Goal: Task Accomplishment & Management: Use online tool/utility

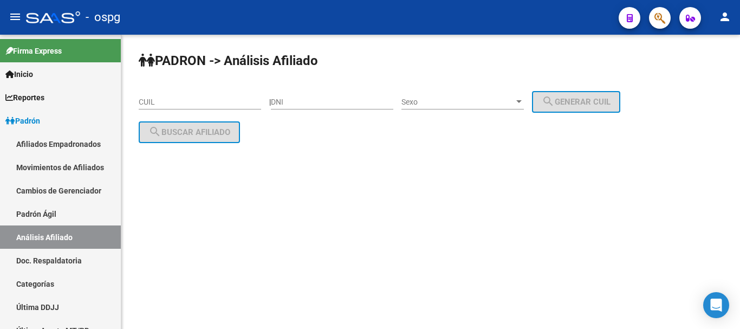
click at [339, 103] on input "DNI" at bounding box center [332, 102] width 122 height 9
paste input "46811891"
type input "46811891"
click at [447, 106] on span "Sexo" at bounding box center [457, 102] width 113 height 9
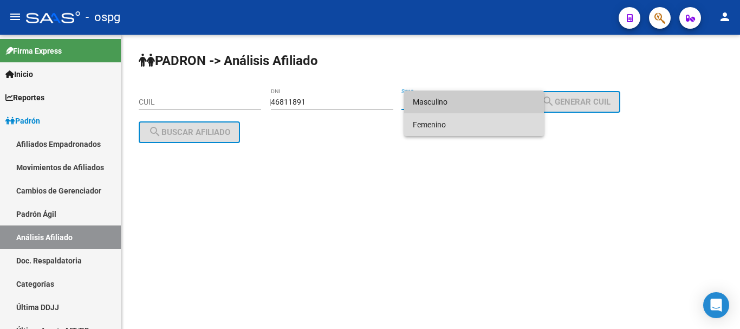
click at [452, 120] on span "Femenino" at bounding box center [474, 124] width 122 height 23
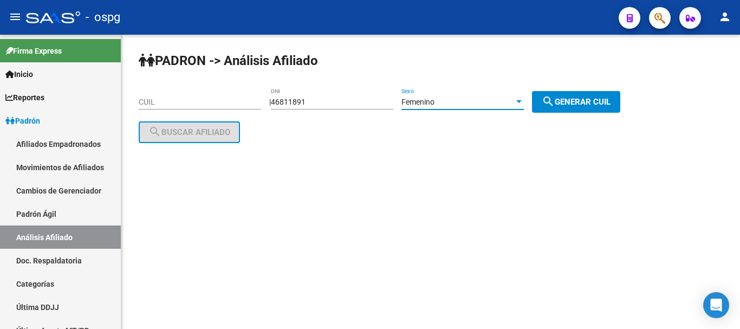
click at [464, 103] on div "Femenino" at bounding box center [457, 102] width 113 height 9
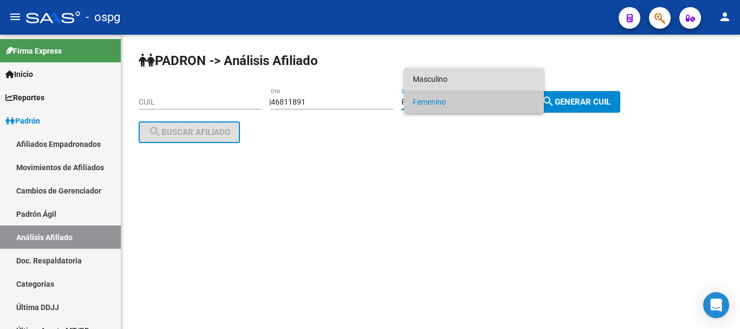
click at [465, 82] on span "Masculino" at bounding box center [474, 79] width 122 height 23
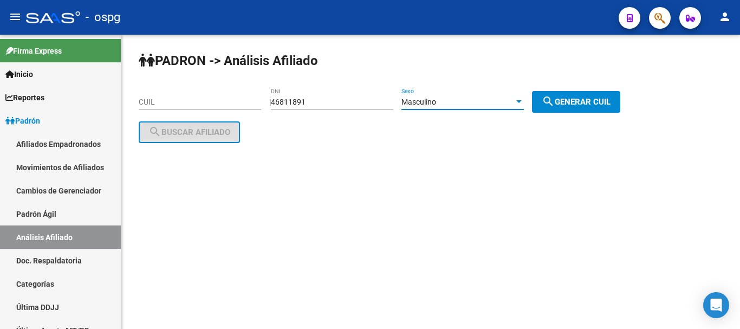
click at [572, 95] on button "search Generar CUIL" at bounding box center [576, 102] width 88 height 22
type input "20-46811891-3"
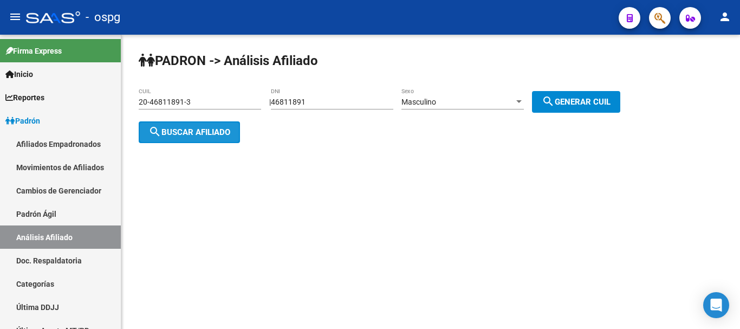
click at [204, 132] on span "search Buscar afiliado" at bounding box center [189, 132] width 82 height 10
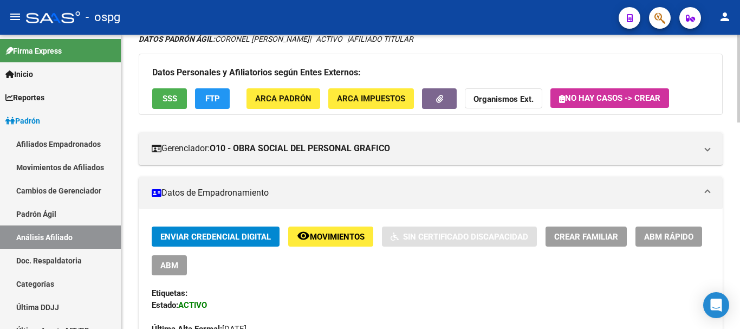
scroll to position [54, 0]
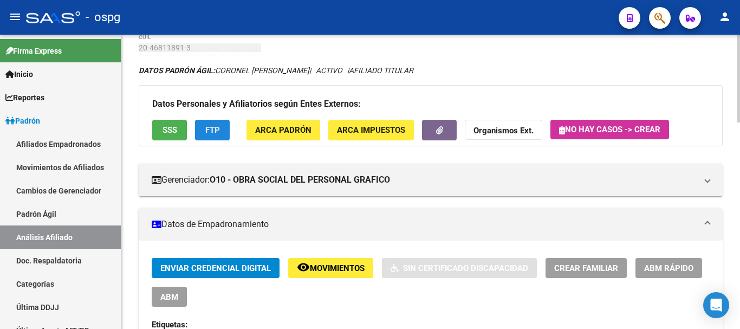
click at [218, 121] on button "FTP" at bounding box center [212, 130] width 35 height 20
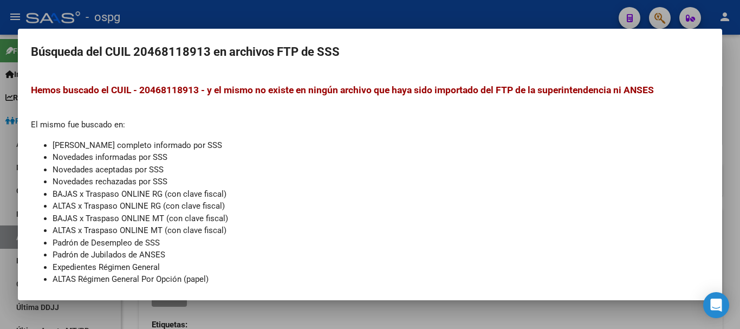
click at [293, 17] on div at bounding box center [370, 164] width 740 height 329
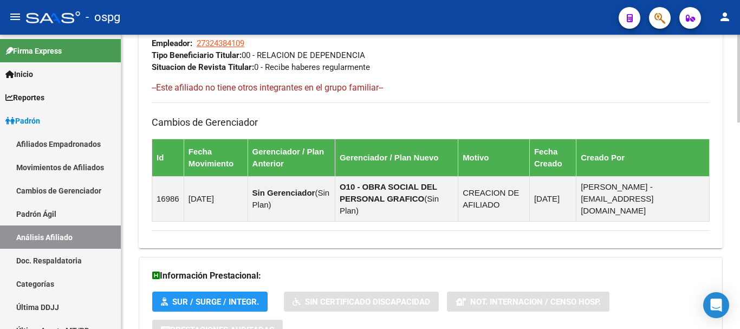
scroll to position [689, 0]
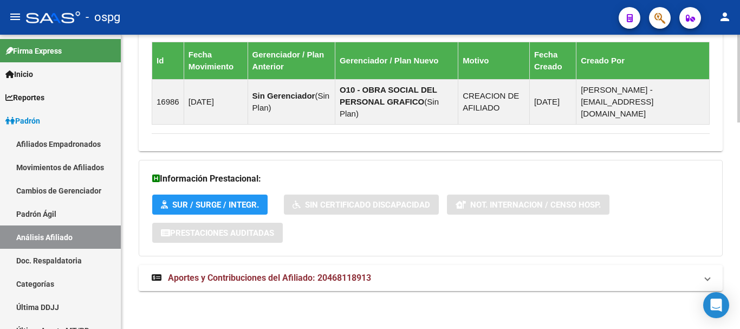
click at [700, 328] on html "menu - ospg person Firma Express Inicio Calendario SSS Instructivos Contacto OS…" at bounding box center [370, 164] width 740 height 329
click at [412, 271] on mat-expansion-panel-header "Aportes y Contribuciones del Afiliado: 20468118913" at bounding box center [431, 278] width 584 height 26
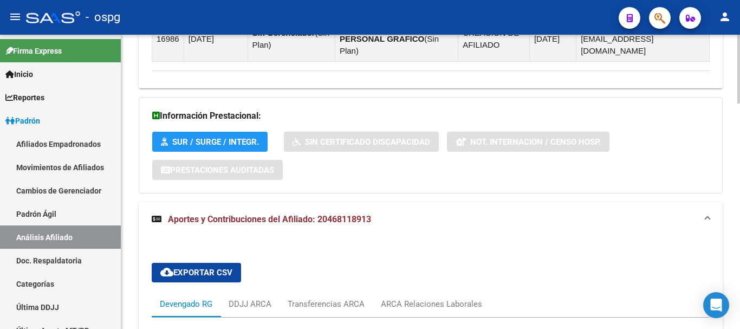
scroll to position [915, 0]
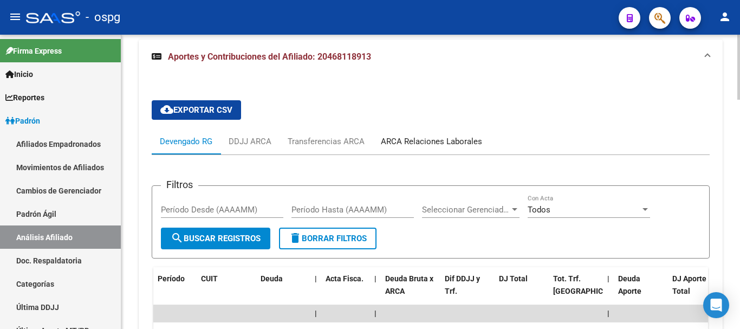
click at [448, 144] on div "ARCA Relaciones Laborales" at bounding box center [431, 141] width 101 height 12
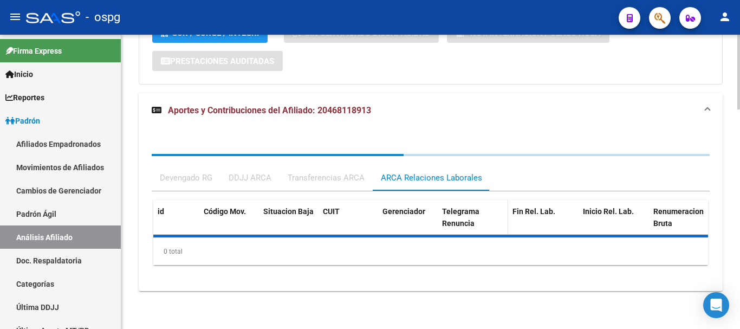
scroll to position [914, 0]
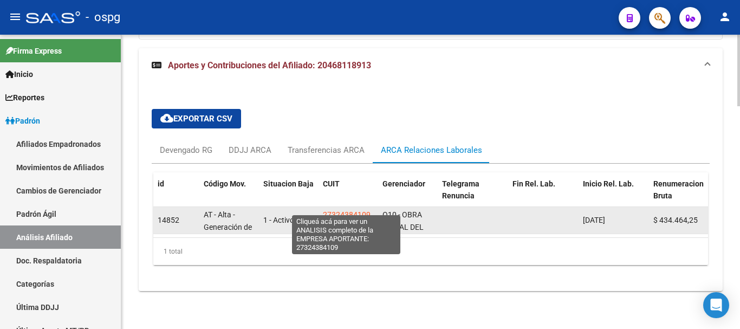
click at [341, 210] on span "27324384109" at bounding box center [347, 214] width 48 height 9
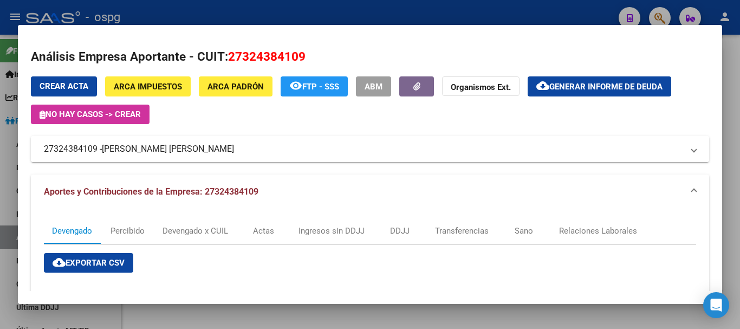
click at [297, 151] on mat-panel-title "27324384109 - [PERSON_NAME] [PERSON_NAME]" at bounding box center [363, 148] width 639 height 13
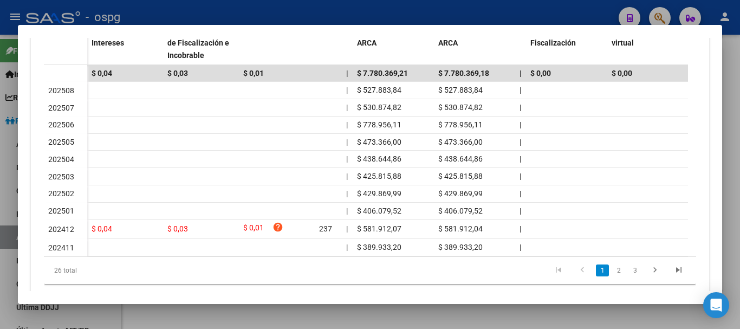
scroll to position [488, 0]
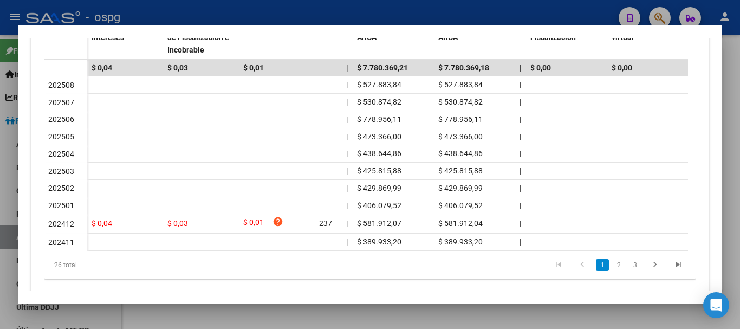
click at [320, 7] on div at bounding box center [370, 164] width 740 height 329
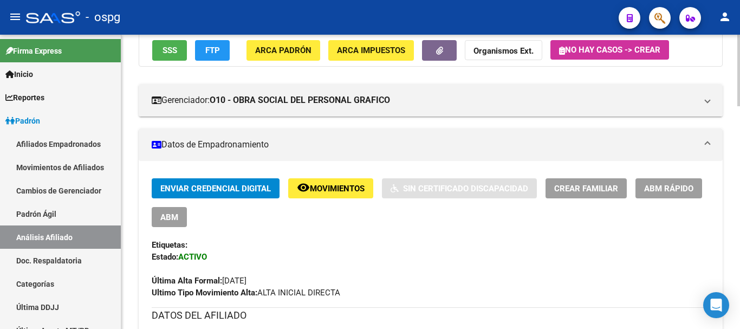
scroll to position [0, 0]
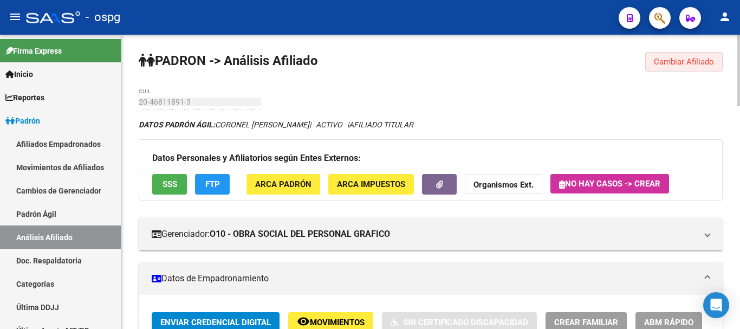
click at [667, 58] on span "Cambiar Afiliado" at bounding box center [684, 62] width 60 height 10
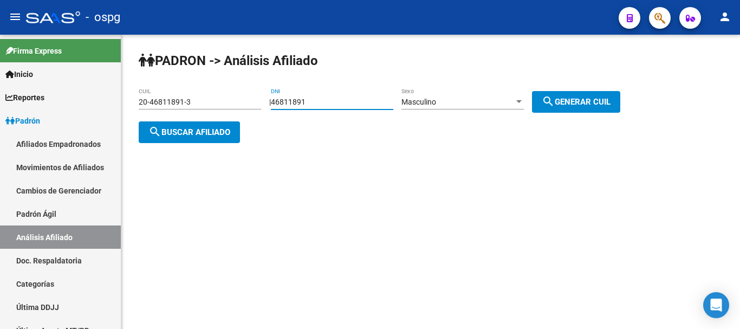
drag, startPoint x: 337, startPoint y: 100, endPoint x: 274, endPoint y: 95, distance: 63.0
click at [274, 95] on div "PADRON -> Análisis Afiliado 20-46811891-3 CUIL | 46811891 DNI Masculino Sexo se…" at bounding box center [430, 106] width 619 height 143
paste input "18359033"
type input "18359033"
click at [504, 98] on div "Masculino" at bounding box center [457, 102] width 113 height 9
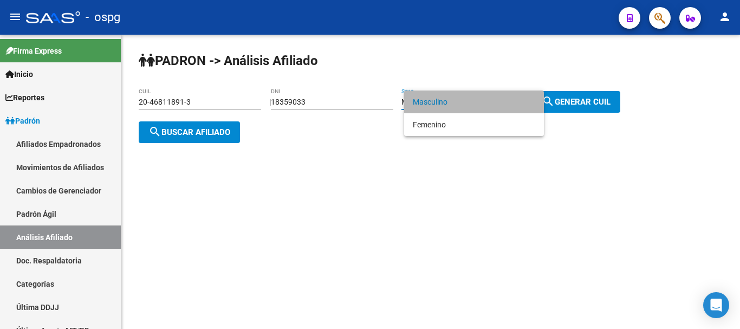
click at [501, 105] on span "Masculino" at bounding box center [474, 101] width 122 height 23
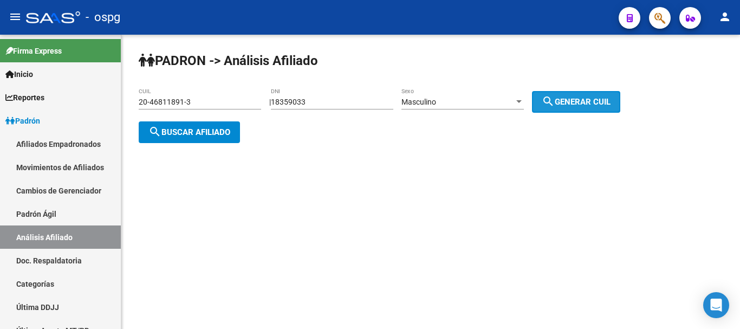
click at [584, 95] on button "search Generar CUIL" at bounding box center [576, 102] width 88 height 22
type input "20-18359033-3"
drag, startPoint x: 192, startPoint y: 140, endPoint x: 534, endPoint y: 168, distance: 342.5
click at [192, 140] on button "search Buscar afiliado" at bounding box center [189, 132] width 101 height 22
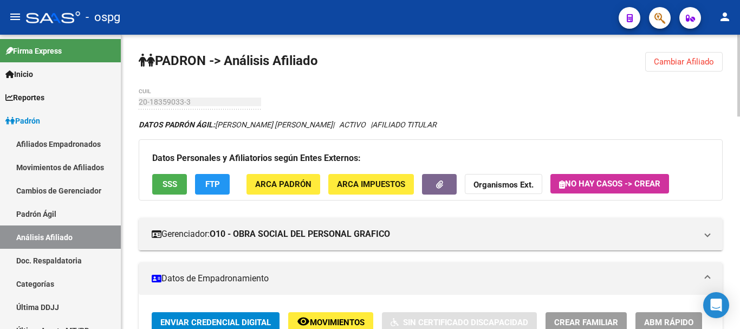
click at [506, 181] on strong "Organismos Ext." at bounding box center [504, 185] width 60 height 10
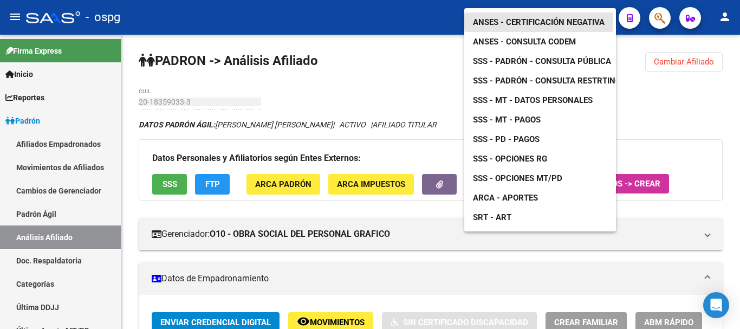
click at [577, 17] on span "ANSES - Certificación Negativa" at bounding box center [539, 22] width 132 height 10
